Goal: Transaction & Acquisition: Purchase product/service

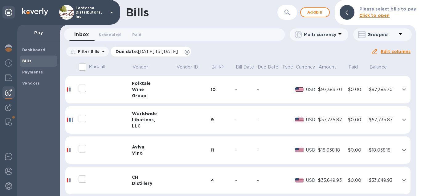
click at [190, 54] on icon at bounding box center [187, 52] width 5 height 5
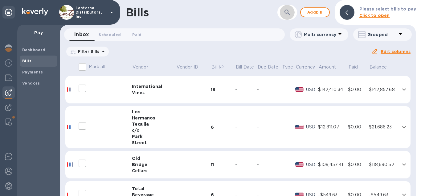
click at [287, 9] on icon "button" at bounding box center [287, 12] width 7 height 7
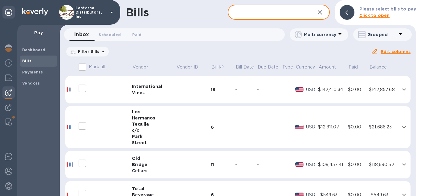
click at [259, 17] on input "text" at bounding box center [269, 12] width 82 height 15
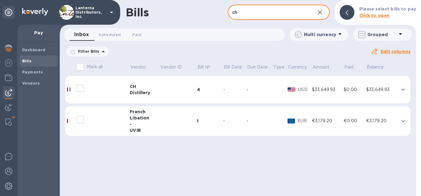
type input "ch"
click at [170, 99] on td at bounding box center [178, 90] width 37 height 28
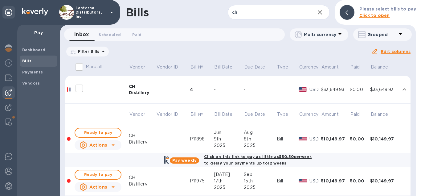
scroll to position [35, 0]
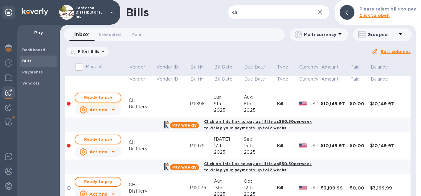
click at [90, 100] on span "Ready to pay" at bounding box center [98, 97] width 36 height 7
click at [95, 98] on span "Ready to pay" at bounding box center [98, 97] width 36 height 7
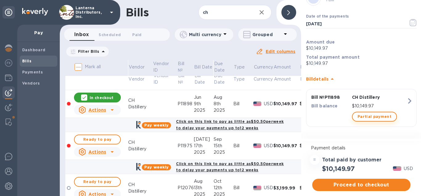
scroll to position [26, 0]
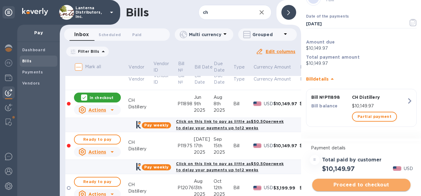
click at [370, 186] on span "Proceed to checkout" at bounding box center [361, 184] width 88 height 7
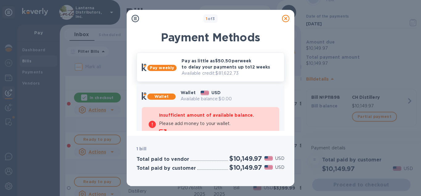
click at [192, 63] on p "Pay as little as $50.50 per week to delay your payments up to 12 weeks" at bounding box center [231, 64] width 98 height 12
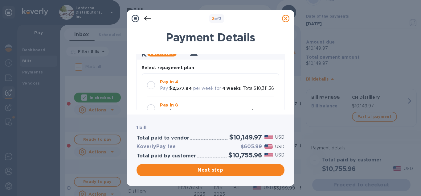
scroll to position [70, 0]
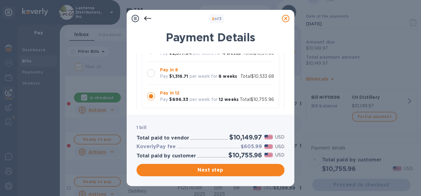
click at [152, 73] on div at bounding box center [151, 73] width 8 height 8
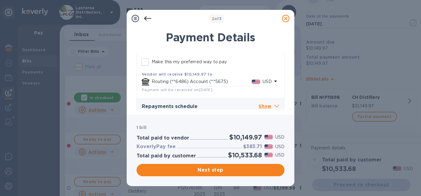
scroll to position [158, 0]
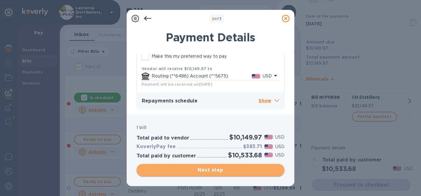
click at [211, 170] on span "Next step" at bounding box center [211, 169] width 138 height 7
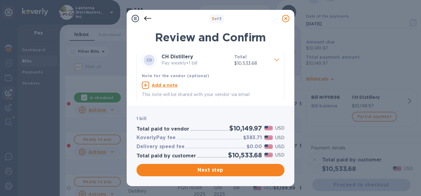
scroll to position [8, 0]
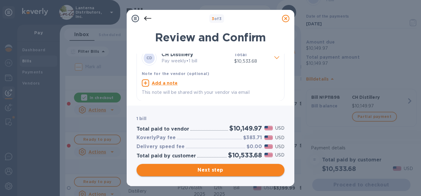
click at [220, 170] on span "Next step" at bounding box center [211, 169] width 138 height 7
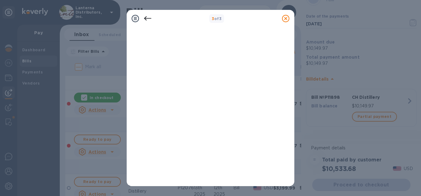
scroll to position [149, 0]
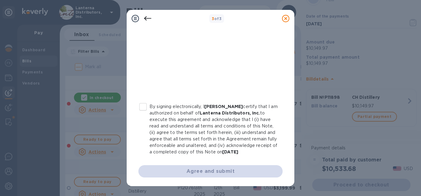
click at [145, 108] on input "By signing electronically, I [PERSON_NAME] certify that I am authorized on beha…" at bounding box center [143, 106] width 13 height 13
checkbox input "true"
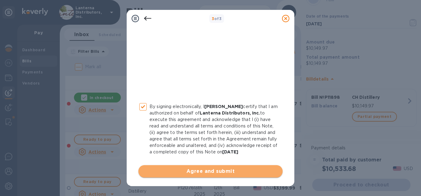
click at [214, 171] on span "Agree and submit" at bounding box center [210, 170] width 134 height 7
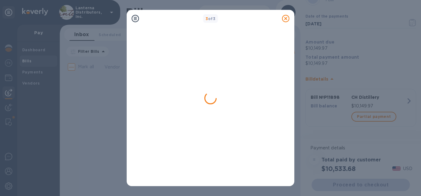
scroll to position [0, 0]
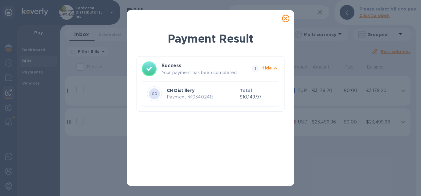
click at [284, 17] on icon at bounding box center [285, 18] width 7 height 7
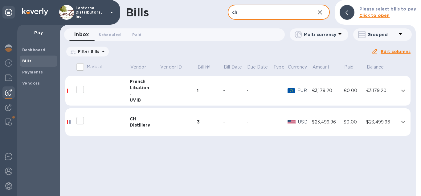
drag, startPoint x: 249, startPoint y: 13, endPoint x: 216, endPoint y: 16, distance: 33.1
click at [228, 16] on input "ch" at bounding box center [269, 12] width 82 height 15
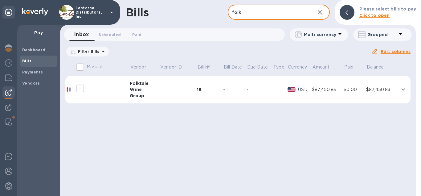
type input "folk"
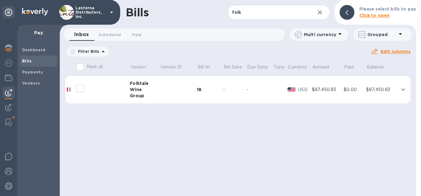
click at [169, 89] on td at bounding box center [178, 90] width 37 height 28
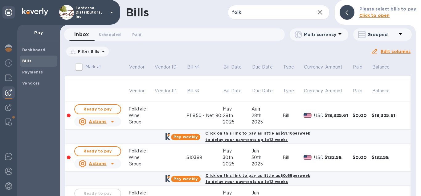
scroll to position [35, 0]
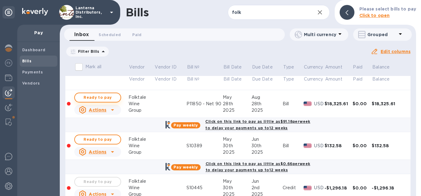
click at [108, 99] on span "Ready to pay" at bounding box center [98, 97] width 36 height 7
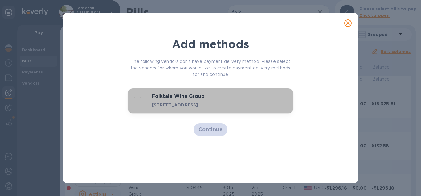
click at [150, 105] on div "Folktale Wine Group [STREET_ADDRESS]" at bounding box center [191, 100] width 118 height 17
checkbox input "true"
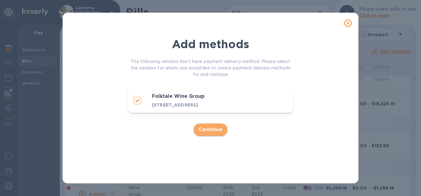
click at [216, 133] on span "Continue" at bounding box center [211, 129] width 24 height 7
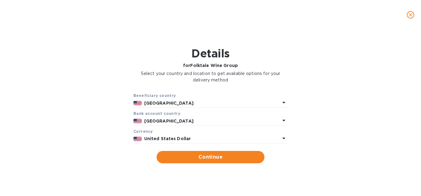
click at [169, 103] on b "[GEOGRAPHIC_DATA]" at bounding box center [168, 103] width 49 height 5
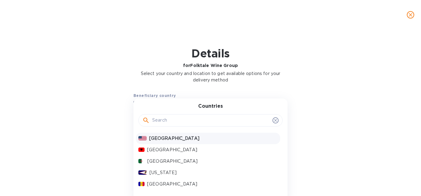
click at [276, 121] on icon at bounding box center [275, 120] width 3 height 3
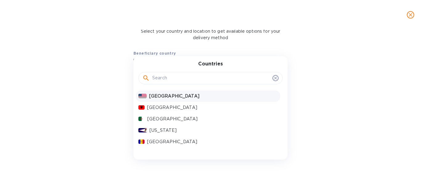
scroll to position [63, 0]
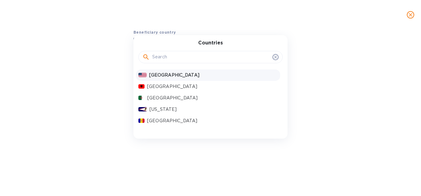
click at [412, 18] on span "close" at bounding box center [410, 14] width 7 height 7
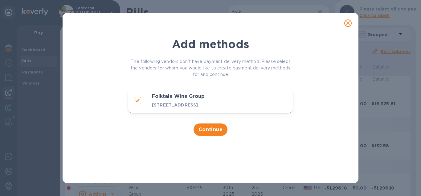
scroll to position [0, 0]
click at [210, 133] on span "Continue" at bounding box center [211, 129] width 24 height 7
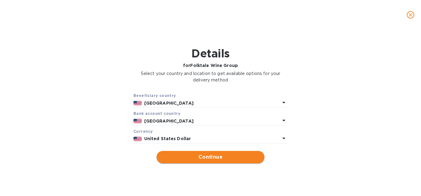
click at [216, 156] on span "Continue" at bounding box center [211, 156] width 98 height 7
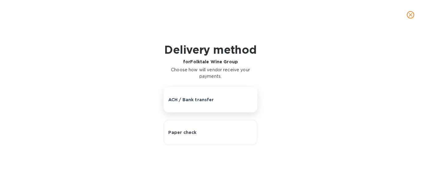
click at [185, 107] on button "ACH / Bank transfer" at bounding box center [211, 99] width 94 height 25
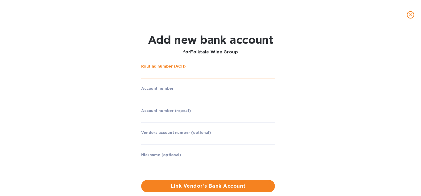
drag, startPoint x: 159, startPoint y: 70, endPoint x: 159, endPoint y: 73, distance: 3.7
click at [159, 70] on input "string" at bounding box center [208, 73] width 134 height 9
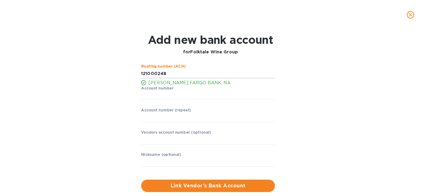
type input "121000248"
click at [155, 97] on input "string" at bounding box center [208, 95] width 134 height 9
type input "4129015244"
click at [154, 116] on input "string" at bounding box center [208, 117] width 134 height 9
type input "4129015244"
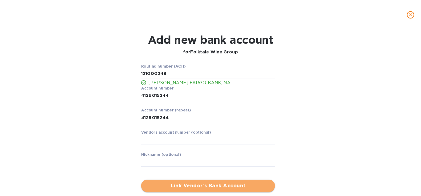
click at [183, 183] on span "Link Vendor’s Bank Account" at bounding box center [208, 185] width 124 height 7
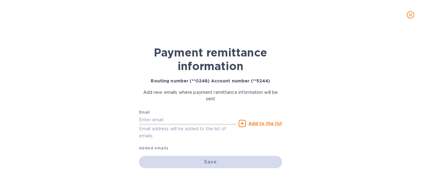
click at [161, 121] on input "text" at bounding box center [187, 119] width 97 height 9
paste input "[EMAIL_ADDRESS][DOMAIN_NAME]"
type input "[EMAIL_ADDRESS][DOMAIN_NAME]"
click at [271, 125] on u "Add to the list" at bounding box center [266, 123] width 34 height 5
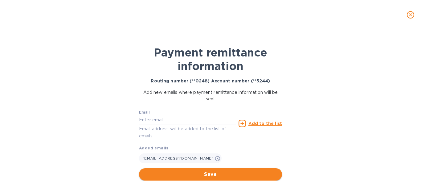
click at [210, 175] on span "Save" at bounding box center [210, 174] width 133 height 7
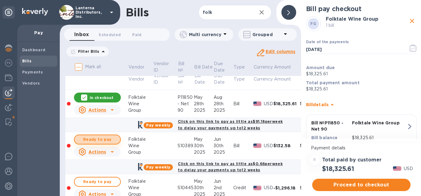
click at [89, 142] on span "Ready to pay" at bounding box center [98, 139] width 36 height 7
click at [338, 185] on span "Proceed to checkout" at bounding box center [361, 184] width 88 height 7
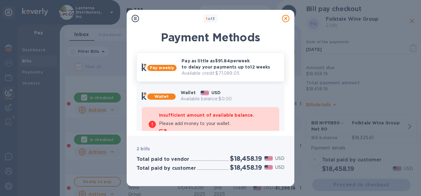
click at [182, 69] on p "Pay as little as $91.84 per week to delay your payments up to 12 weeks" at bounding box center [231, 64] width 98 height 12
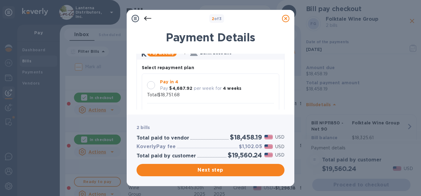
scroll to position [70, 0]
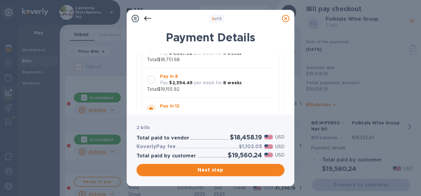
click at [150, 76] on div at bounding box center [151, 80] width 8 height 8
click at [215, 169] on span "Next step" at bounding box center [211, 169] width 138 height 7
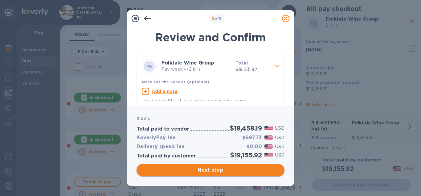
click at [214, 172] on span "Next step" at bounding box center [211, 169] width 138 height 7
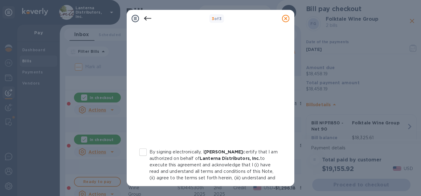
scroll to position [149, 0]
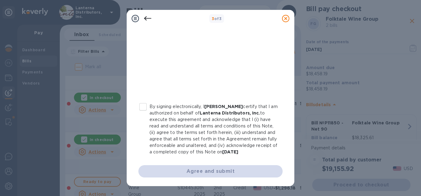
click at [146, 109] on input "By signing electronically, I [PERSON_NAME] certify that I am authorized on beha…" at bounding box center [143, 106] width 13 height 13
checkbox input "true"
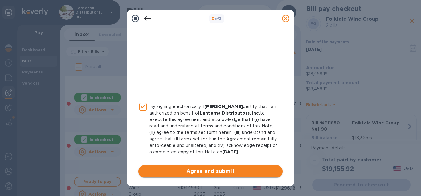
click at [205, 171] on span "Agree and submit" at bounding box center [210, 170] width 134 height 7
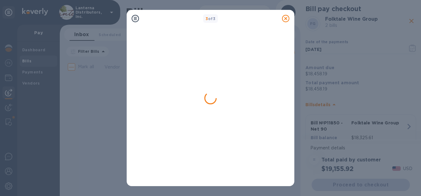
scroll to position [0, 0]
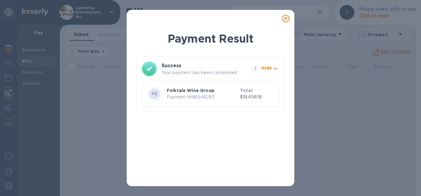
click at [285, 19] on icon at bounding box center [285, 18] width 7 height 7
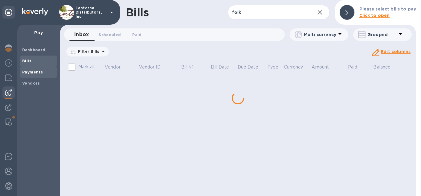
click at [28, 70] on span "Payments" at bounding box center [32, 72] width 21 height 6
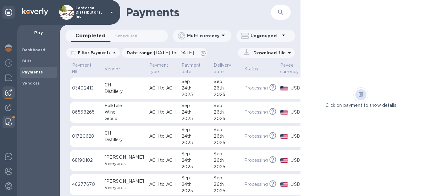
click at [7, 119] on img at bounding box center [9, 121] width 6 height 7
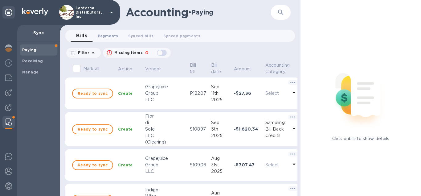
click at [108, 35] on span "Payments 0" at bounding box center [108, 36] width 21 height 6
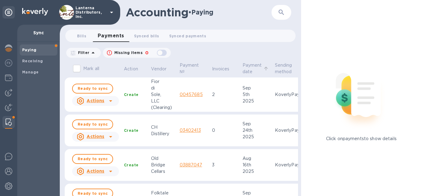
click at [253, 66] on p "Payment date" at bounding box center [252, 68] width 19 height 13
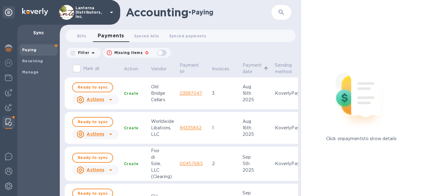
click at [253, 66] on p "Payment date" at bounding box center [252, 68] width 19 height 13
click at [100, 87] on span "Ready to sync" at bounding box center [93, 87] width 30 height 7
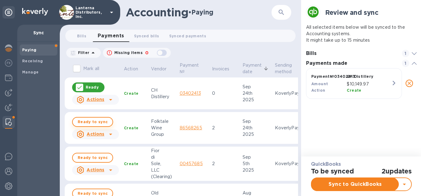
scroll to position [33, 113]
click at [93, 121] on span "Ready to sync" at bounding box center [93, 121] width 30 height 7
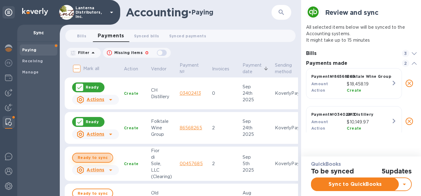
click at [91, 159] on span "Ready to sync" at bounding box center [93, 157] width 30 height 7
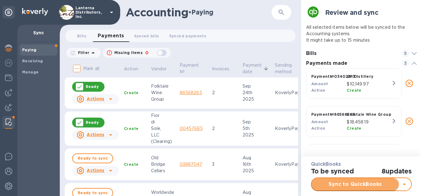
click at [340, 182] on span "Sync to QuickBooks" at bounding box center [355, 183] width 77 height 7
